Goal: Browse casually: Explore the website without a specific task or goal

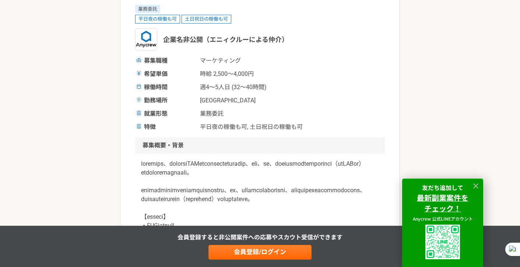
scroll to position [184, 0]
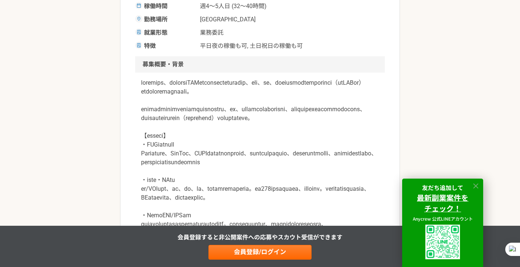
click at [472, 185] on icon at bounding box center [476, 186] width 8 height 8
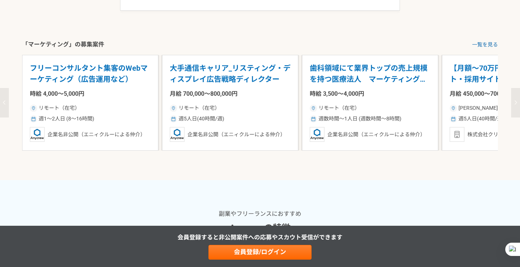
scroll to position [1166, 0]
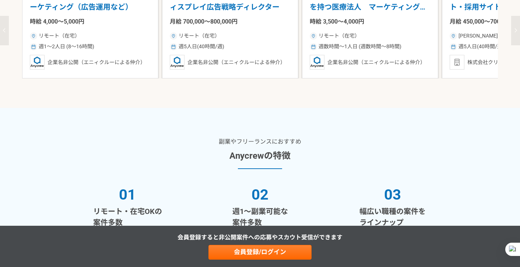
click at [515, 45] on button "button" at bounding box center [515, 30] width 9 height 29
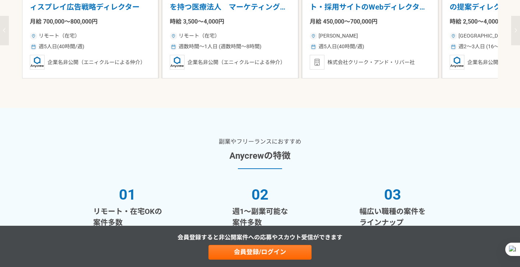
click at [515, 45] on button "button" at bounding box center [515, 30] width 9 height 29
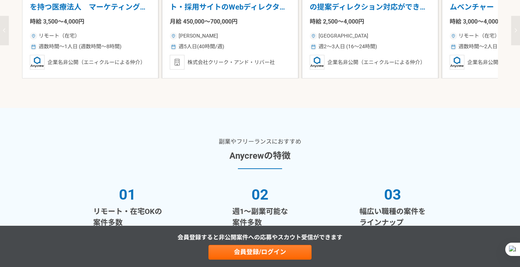
click at [516, 33] on icon "button" at bounding box center [516, 30] width 3 height 4
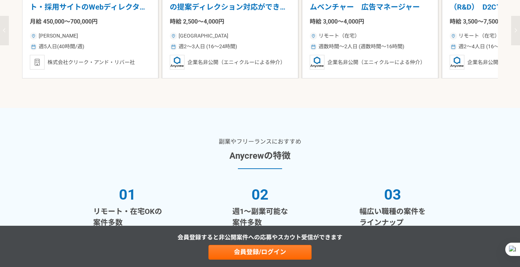
click at [516, 33] on icon "button" at bounding box center [516, 30] width 3 height 4
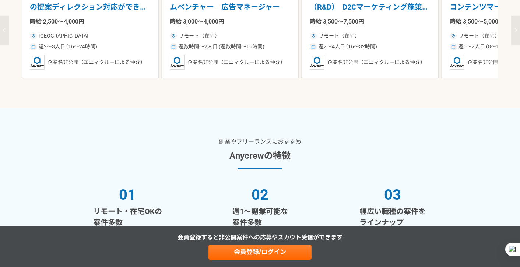
click at [516, 33] on icon "button" at bounding box center [516, 30] width 3 height 4
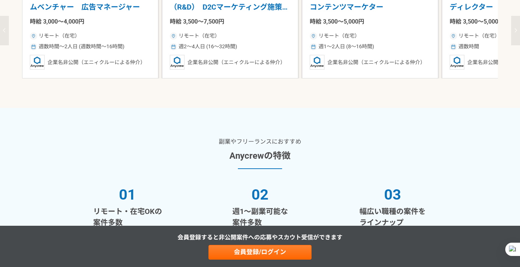
click at [516, 33] on icon "button" at bounding box center [516, 30] width 3 height 4
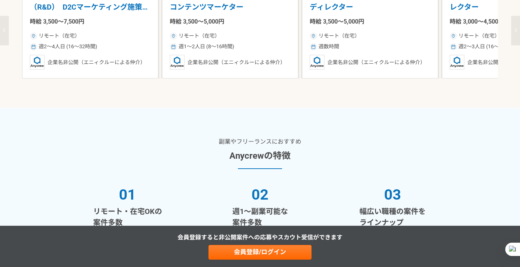
click at [516, 33] on icon "button" at bounding box center [516, 30] width 3 height 4
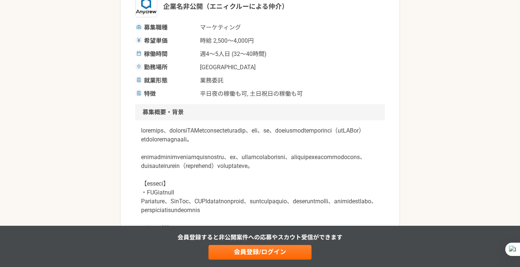
scroll to position [0, 0]
